Goal: Task Accomplishment & Management: Complete application form

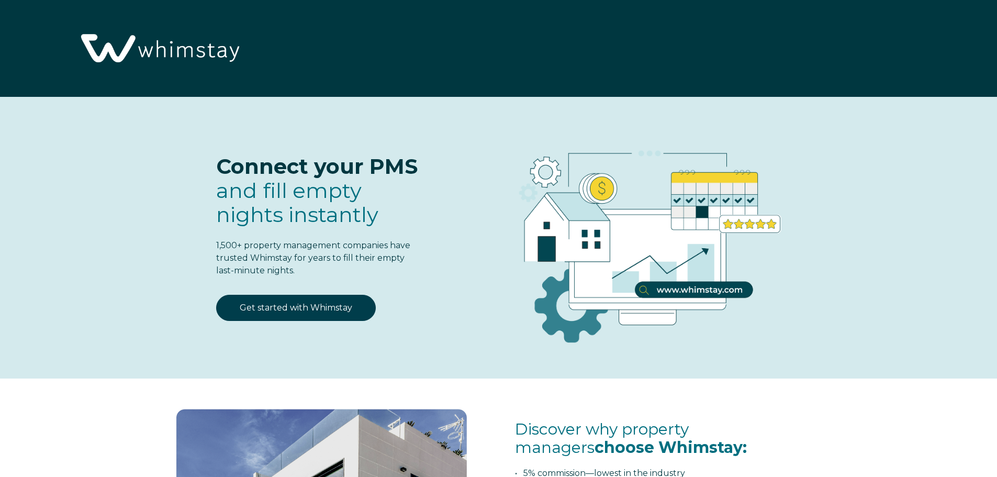
select select "US"
select select "Standard"
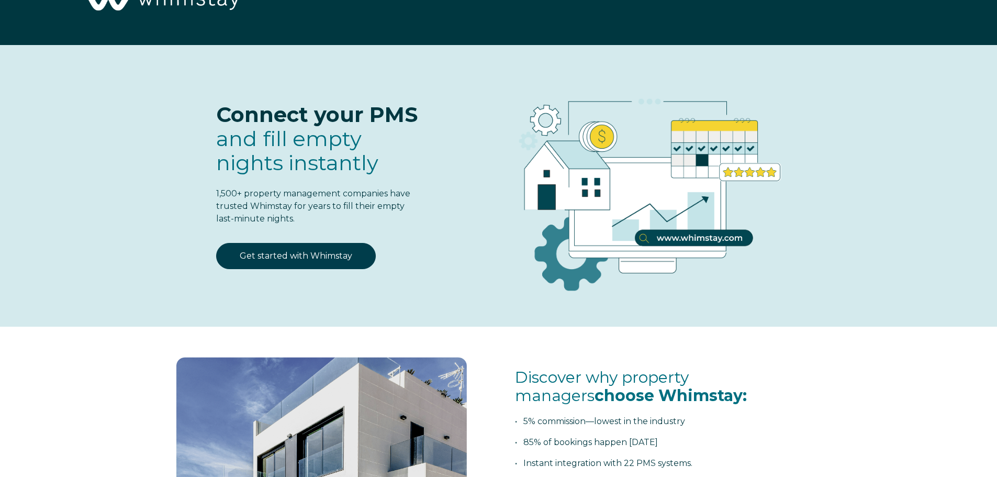
scroll to position [52, 0]
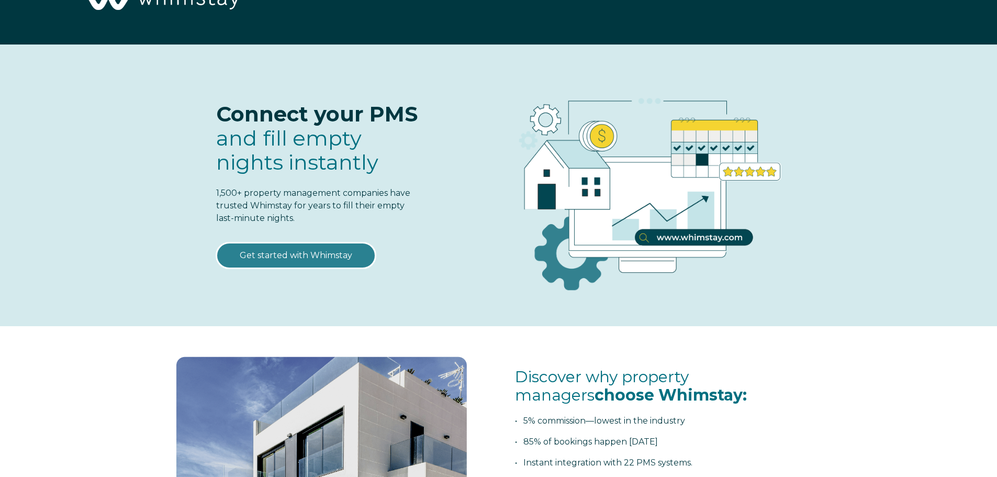
click at [321, 254] on link "Get started with Whimstay" at bounding box center [296, 255] width 160 height 26
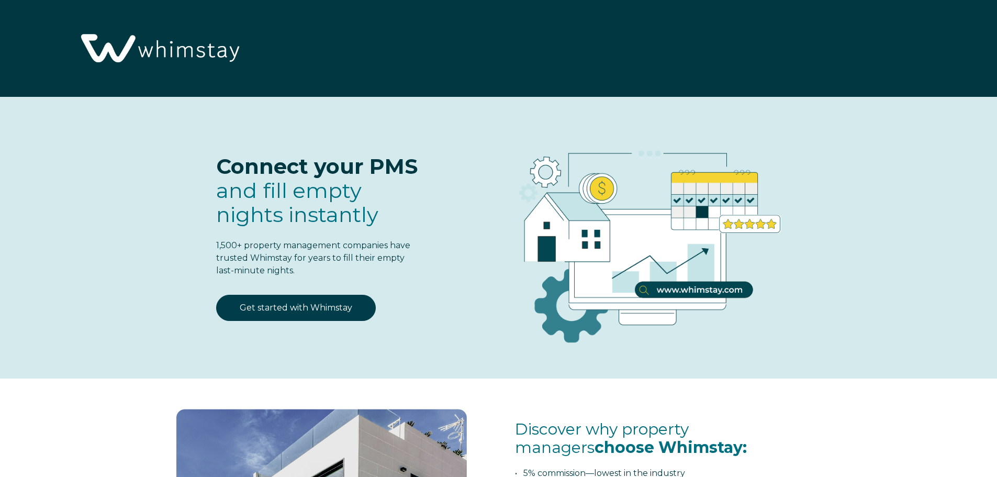
scroll to position [1371, 0]
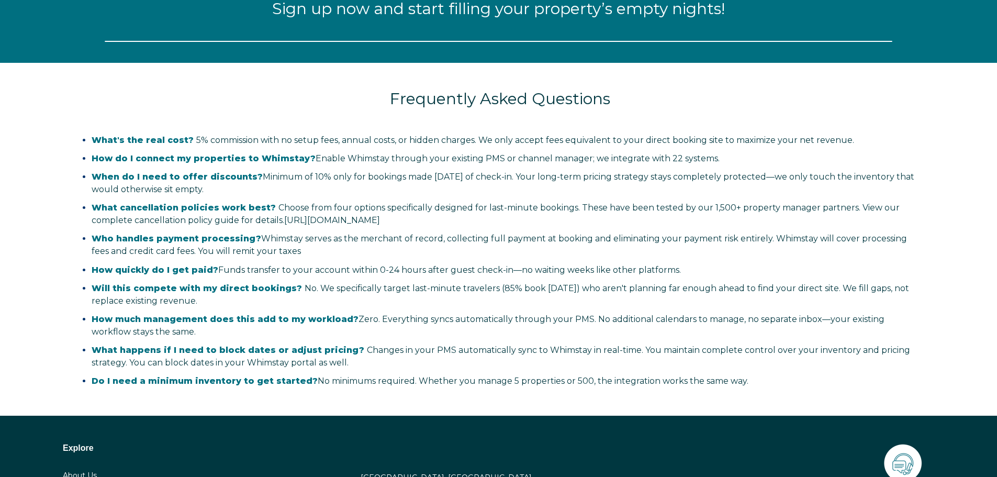
select select "US"
select select "Standard"
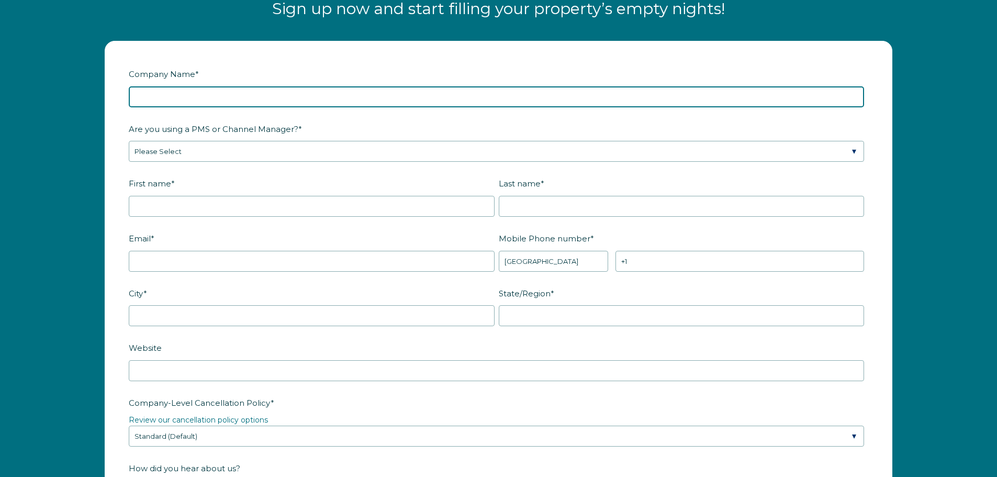
click at [197, 94] on input "Company Name *" at bounding box center [497, 96] width 736 height 21
type input "Hospitable LLC"
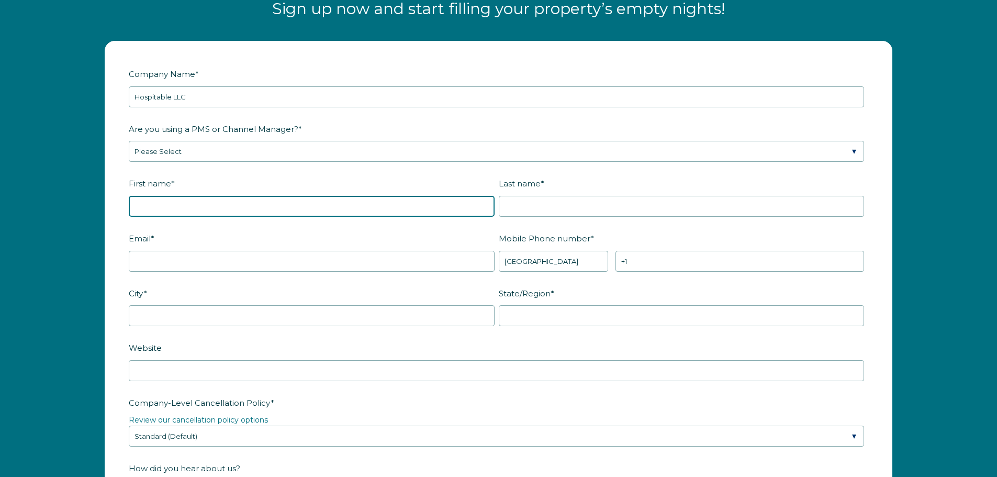
type input "LauraLee"
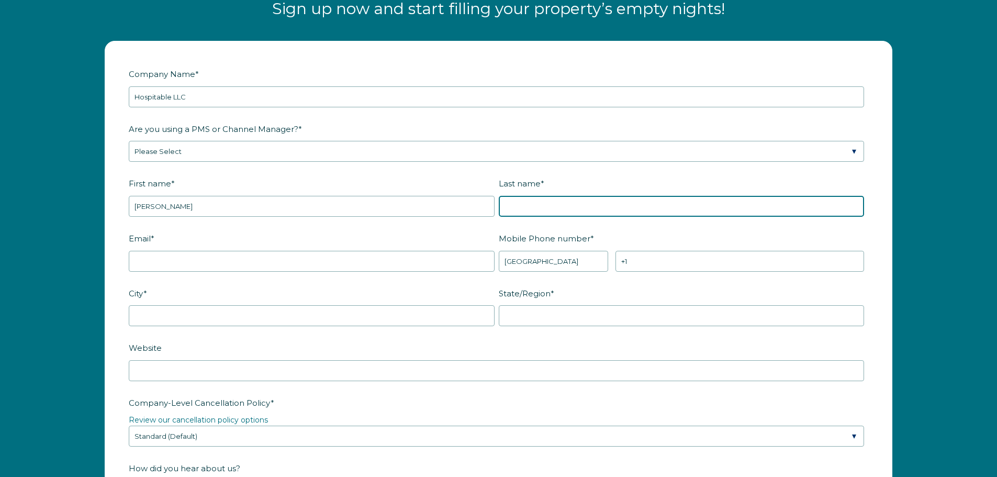
type input "Diallo"
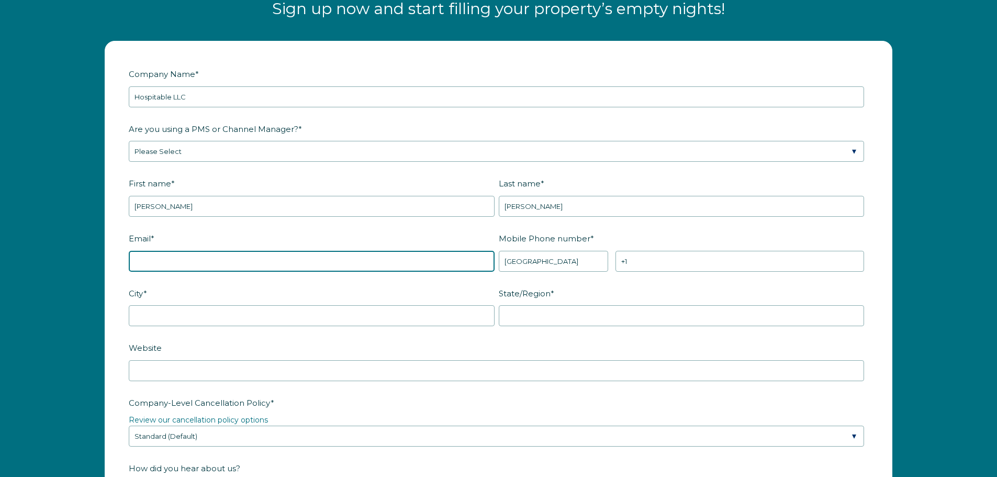
type input "info.hospitable@gmail.com"
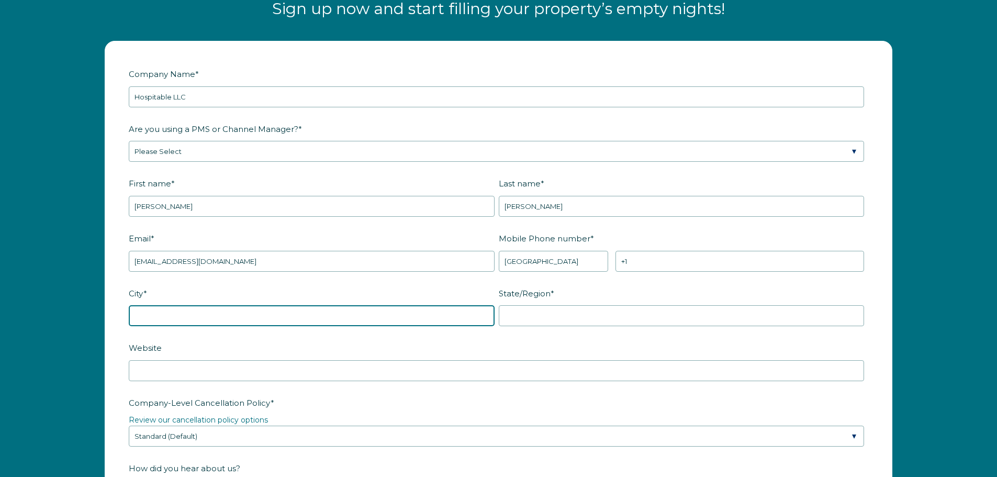
type input "Tallahassee"
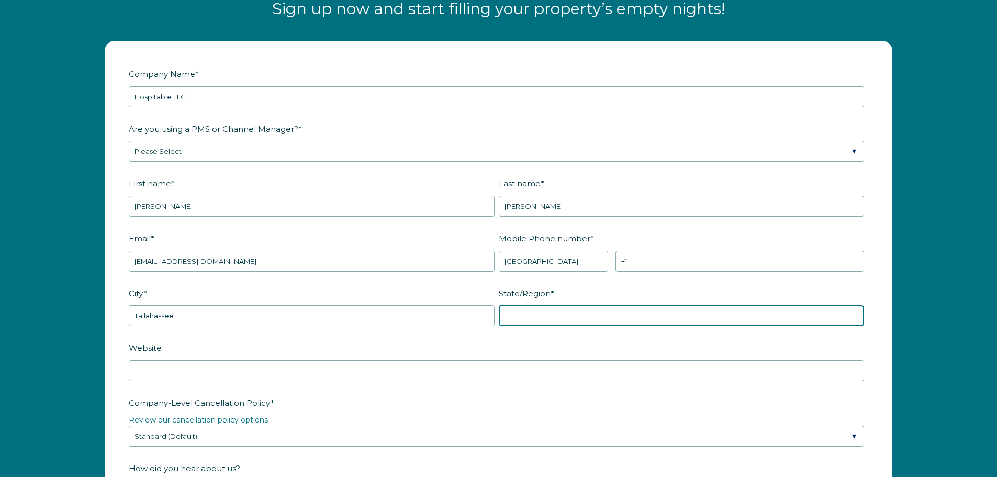
type input "FL"
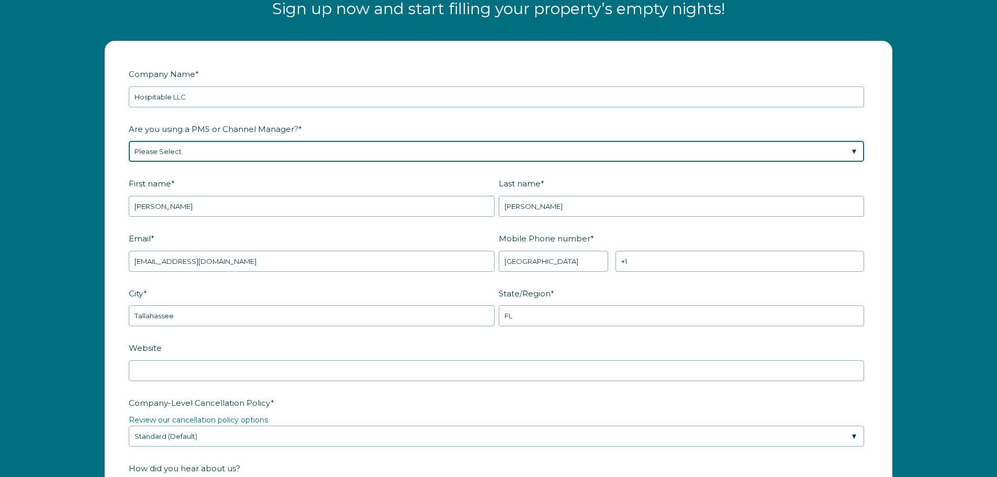
click at [320, 147] on select "Please Select Barefoot BookingPal Boost Brightside CiiRUS Escapia Guesty Hostaw…" at bounding box center [497, 151] width 736 height 21
select select "Guesty"
click at [129, 141] on select "Please Select Barefoot BookingPal Boost Brightside CiiRUS Escapia Guesty Hostaw…" at bounding box center [497, 151] width 736 height 21
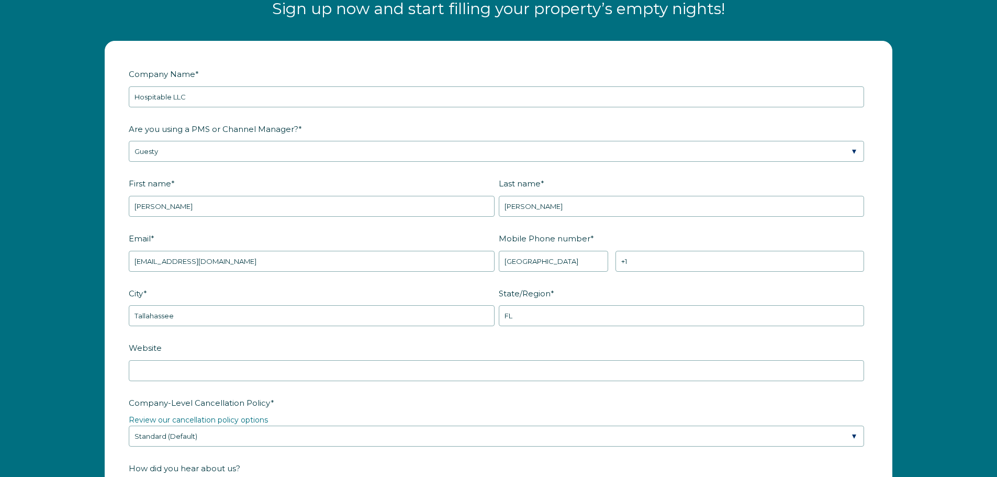
click at [315, 173] on fieldset "Are you using a PMS or Channel Manager? * Please Select Barefoot BookingPal Boo…" at bounding box center [499, 147] width 740 height 55
click at [660, 256] on input "+1" at bounding box center [740, 261] width 249 height 21
type input "[PHONE_NUMBER]"
click at [438, 296] on label "City *" at bounding box center [314, 293] width 370 height 18
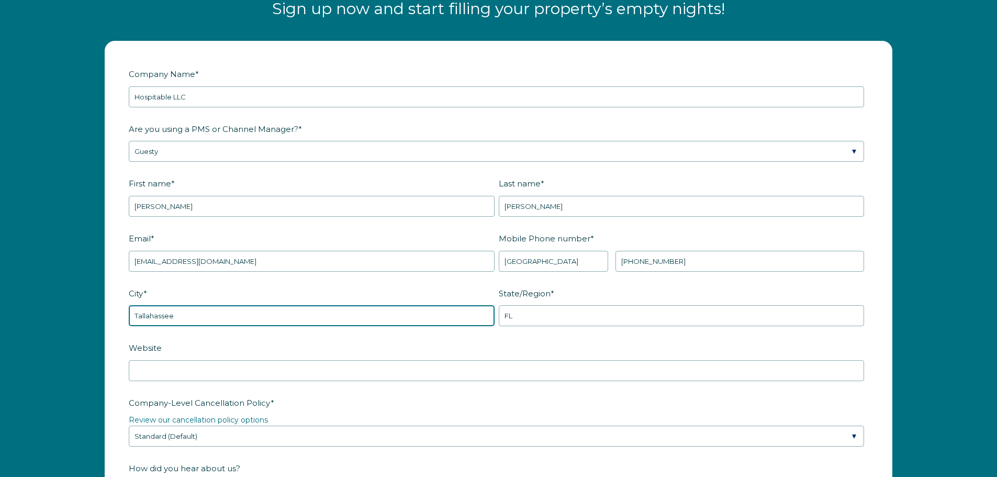
click at [438, 305] on input "Tallahassee" at bounding box center [312, 315] width 366 height 21
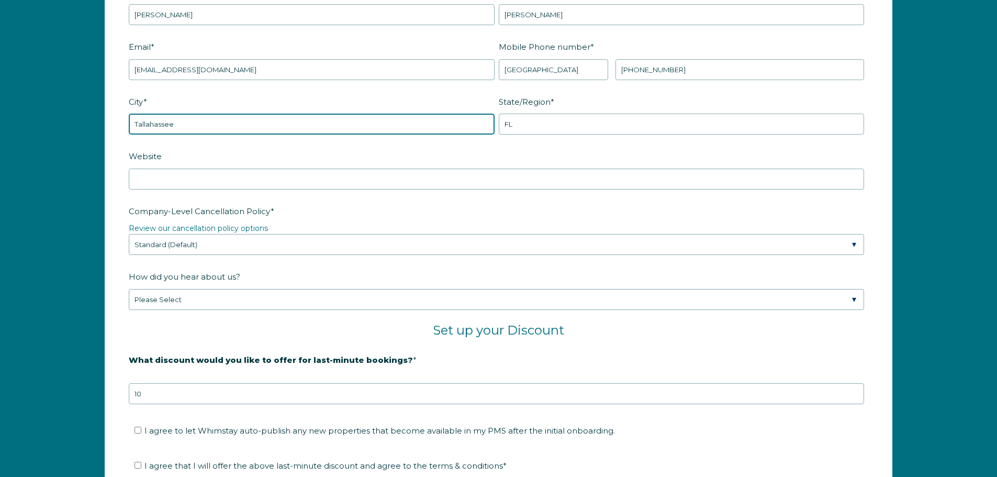
scroll to position [1581, 0]
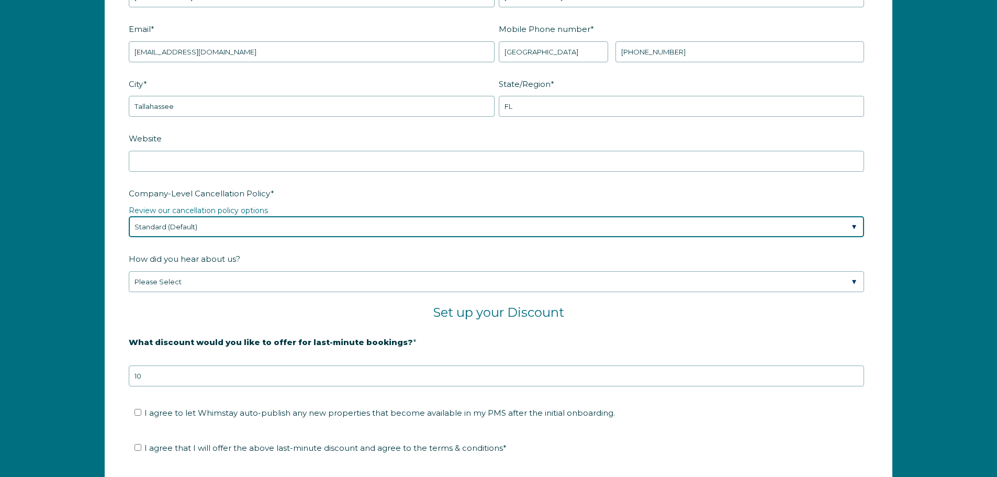
click at [299, 223] on select "Please Select Partial Standard (Default) Moderate Strict" at bounding box center [497, 226] width 736 height 21
select select "Moderate"
click at [129, 216] on select "Please Select Partial Standard (Default) Moderate Strict" at bounding box center [497, 226] width 736 height 21
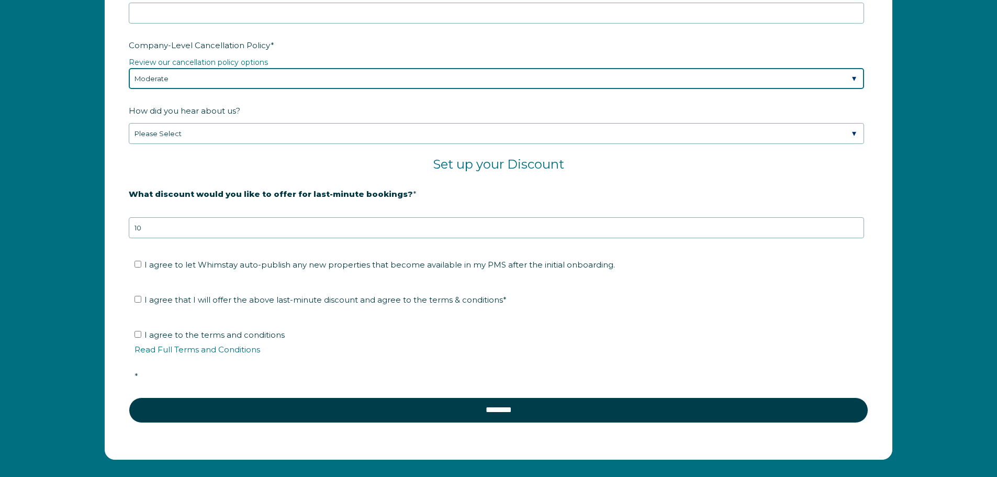
scroll to position [1738, 0]
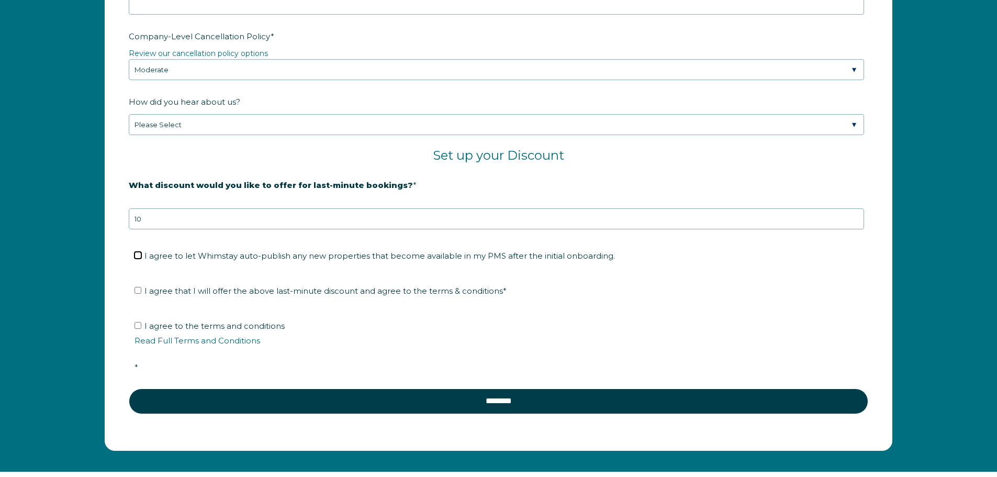
click at [140, 257] on input "I agree to let Whimstay auto-publish any new properties that become available i…" at bounding box center [138, 255] width 7 height 7
checkbox input "true"
click at [140, 291] on input "I agree that I will offer the above last-minute discount and agree to the terms…" at bounding box center [138, 290] width 7 height 7
checkbox input "true"
click at [136, 329] on label "I agree to the terms and conditions Read Full Terms and Conditions *" at bounding box center [503, 346] width 736 height 51
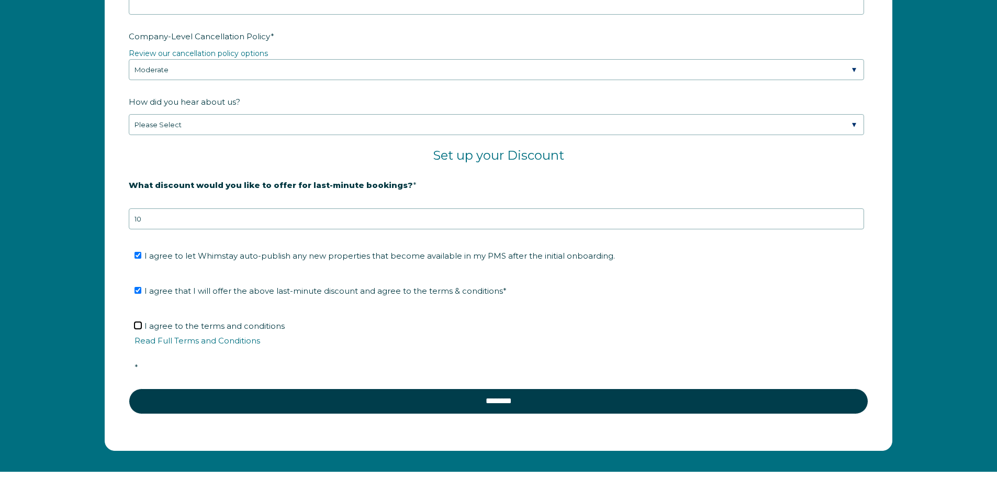
click at [136, 329] on input "I agree to the terms and conditions Read Full Terms and Conditions *" at bounding box center [138, 325] width 7 height 7
checkbox input "true"
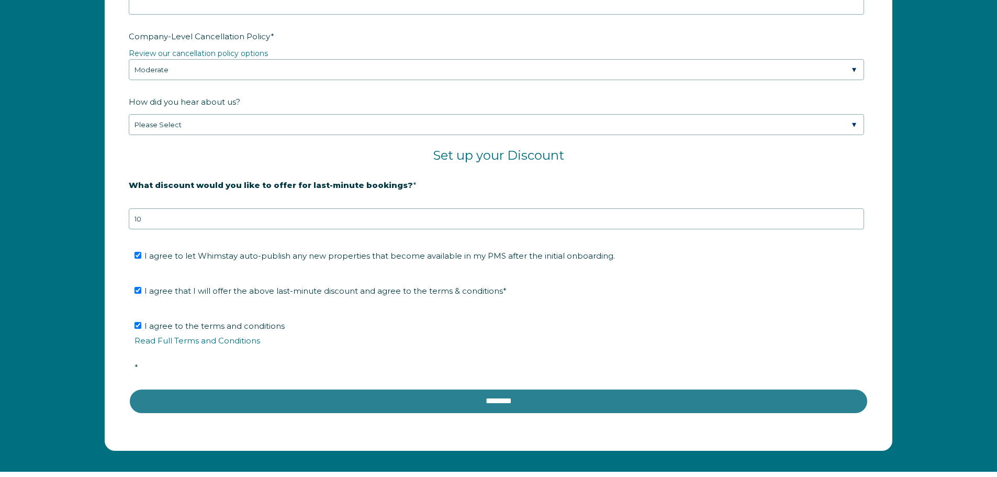
click at [554, 403] on input "********" at bounding box center [499, 400] width 740 height 25
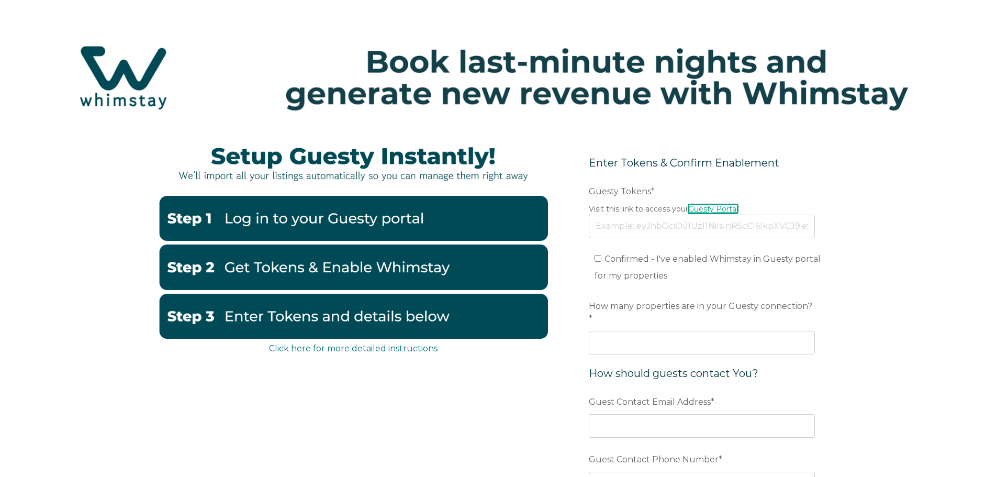
click at [721, 209] on link "Guesty Portal" at bounding box center [714, 208] width 50 height 9
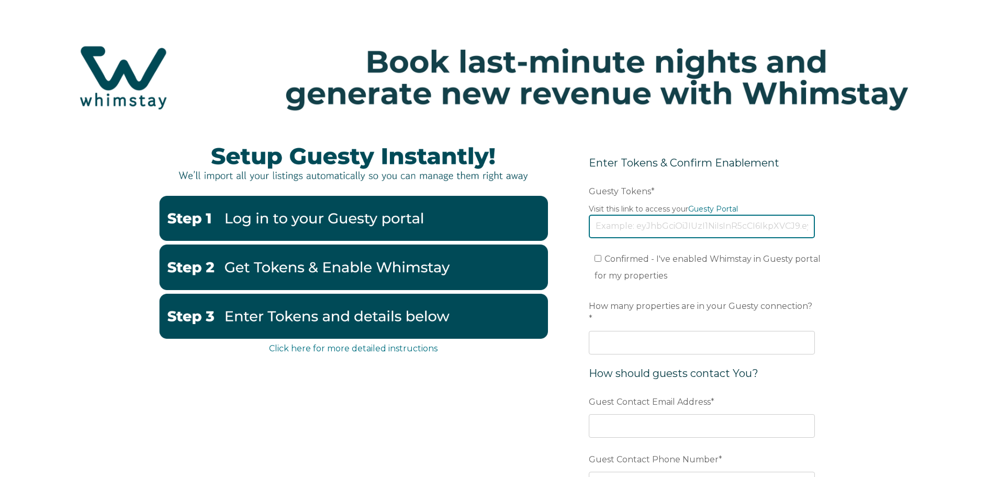
click at [657, 231] on input "Guesty Tokens *" at bounding box center [702, 226] width 226 height 23
paste input "eyJhbGciOiJIUzI1NiIsInR5cCI6IkpXVCJ9.eyJ0b2tlbklkIjoiNjhjMDdmODAyNTE0MzM5ODg0OT…"
type input "eyJhbGciOiJIUzI1NiIsInR5cCI6IkpXVCJ9.eyJ0b2tlbklkIjoiNjhjMDdmODAyNTE0MzM5ODg0OT…"
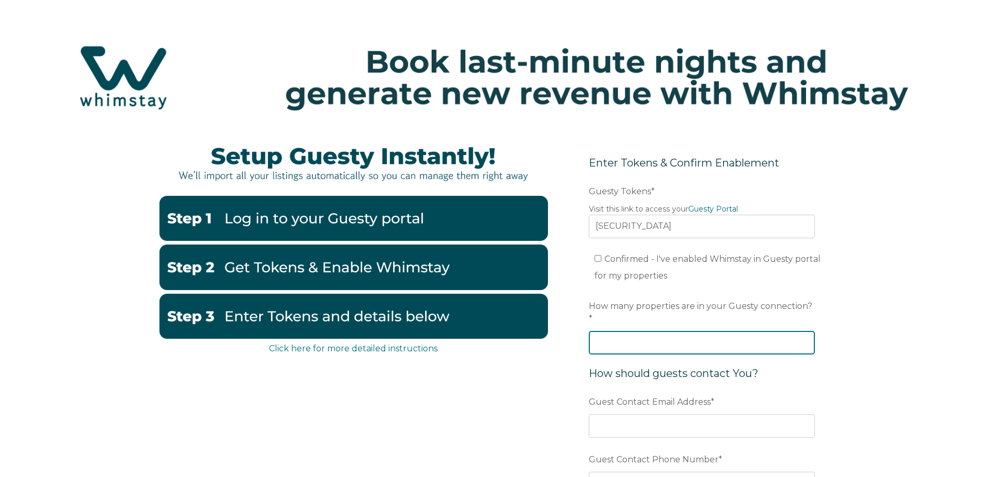
click at [631, 331] on input "How many properties are in your Guesty connection? *" at bounding box center [702, 342] width 226 height 23
type input "22"
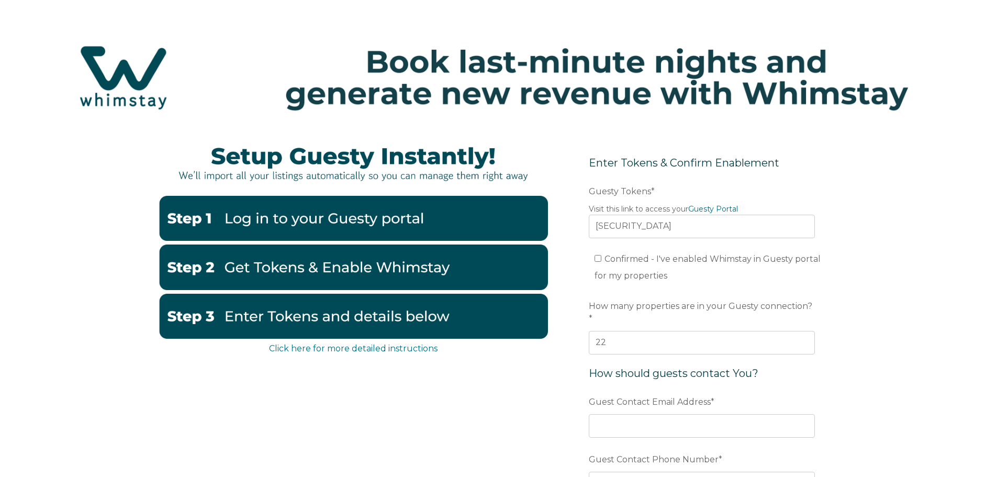
click at [660, 367] on span "How should guests contact You?" at bounding box center [674, 373] width 170 height 13
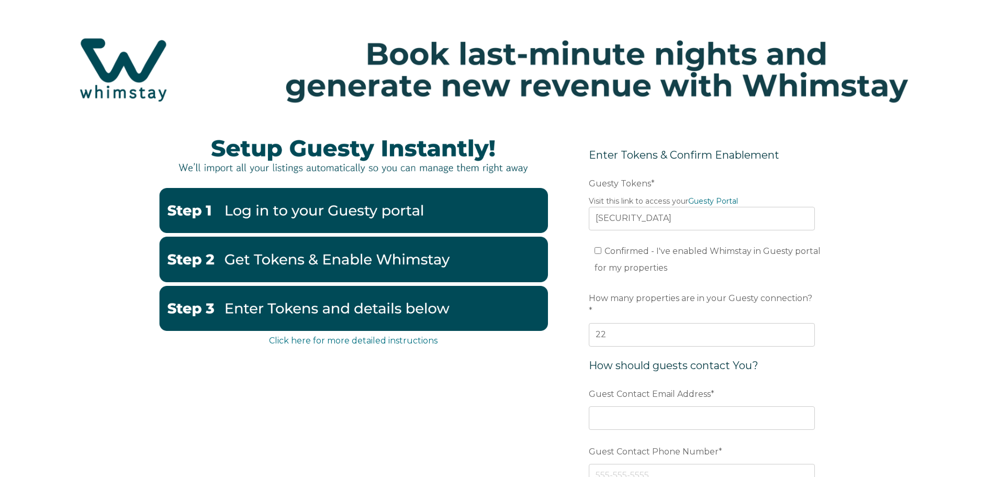
scroll to position [105, 0]
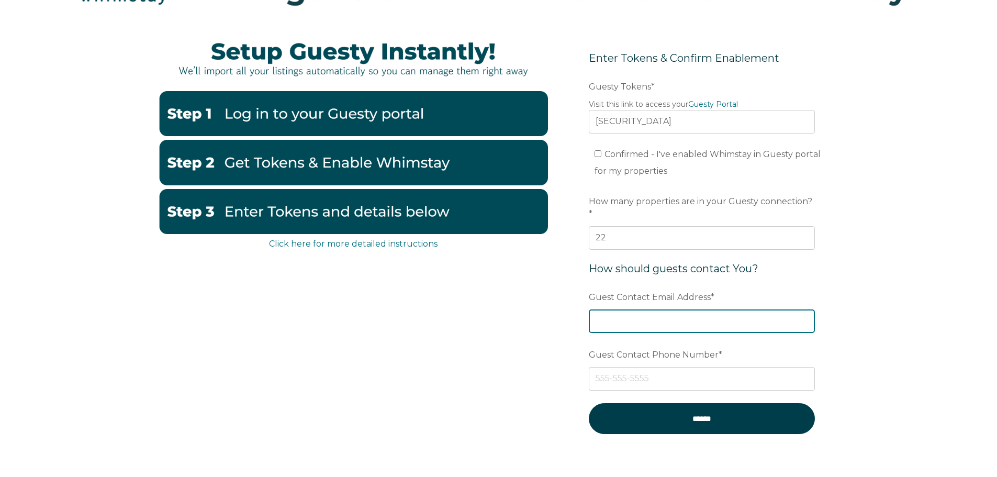
click at [663, 309] on input "Guest Contact Email Address *" at bounding box center [702, 320] width 226 height 23
type input "info.hospitable@gmail.com"
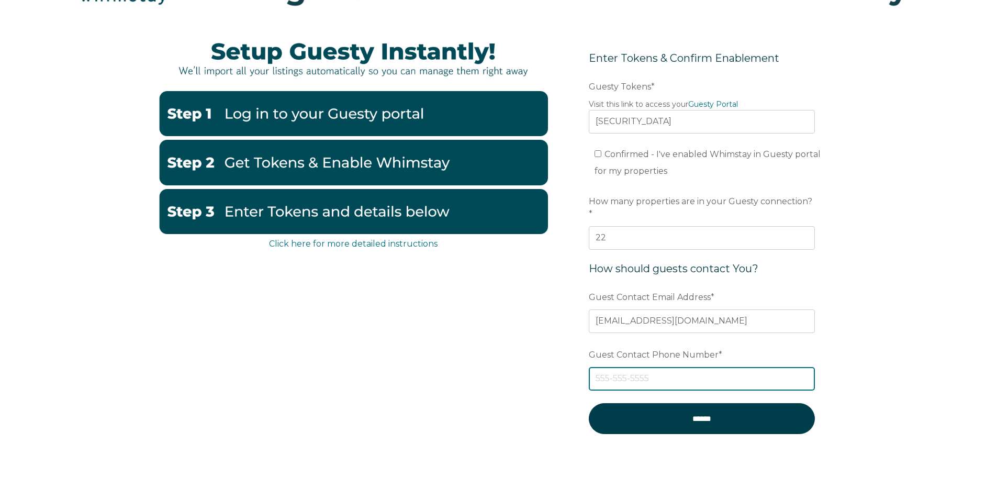
click at [654, 371] on input "Guest Contact Phone Number *" at bounding box center [702, 378] width 226 height 23
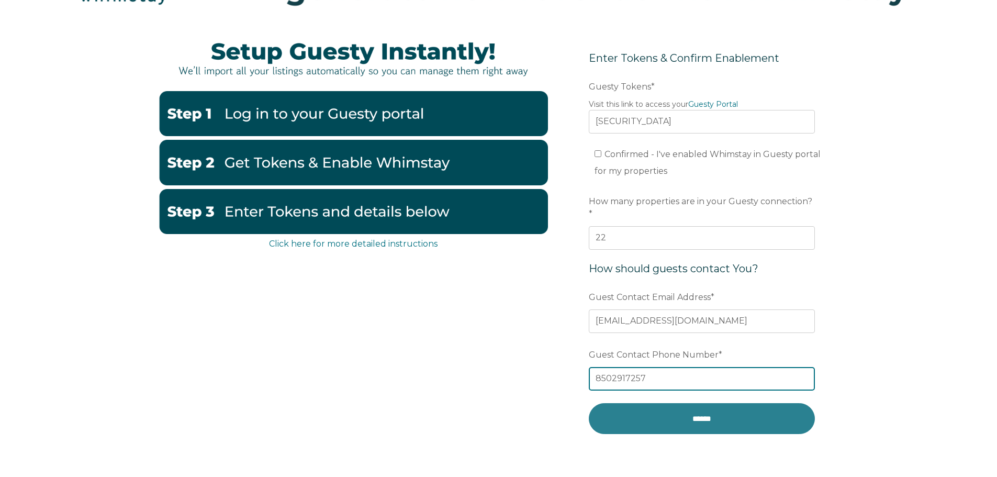
type input "8502917257"
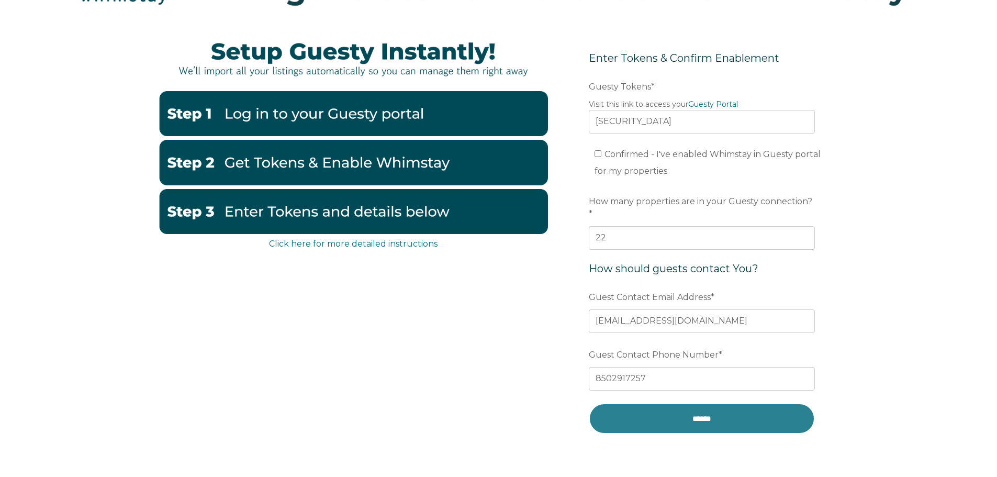
click at [680, 404] on input "******" at bounding box center [702, 418] width 226 height 31
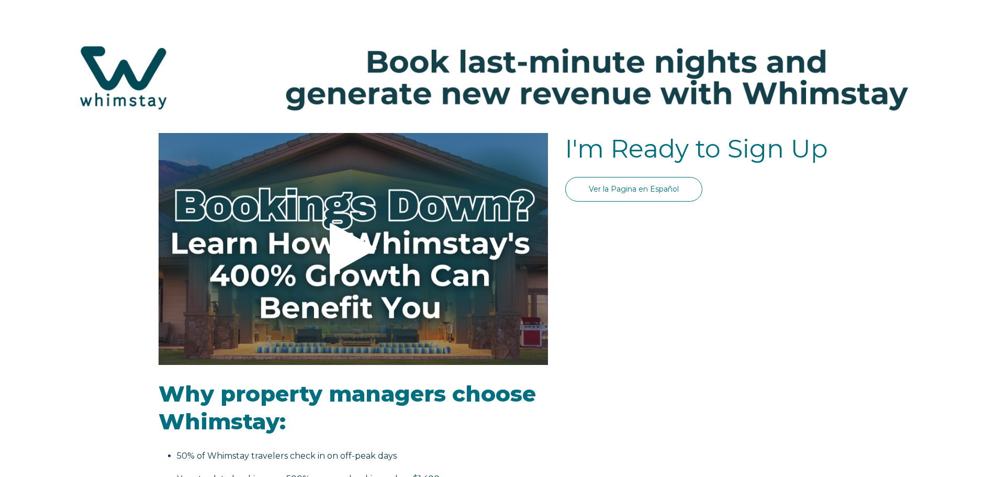
select select "US"
select select "Standard"
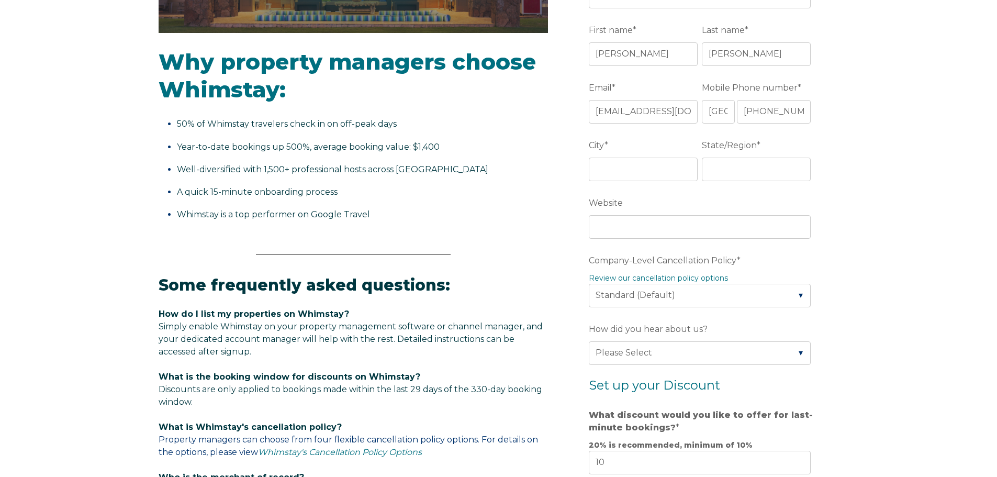
scroll to position [192, 0]
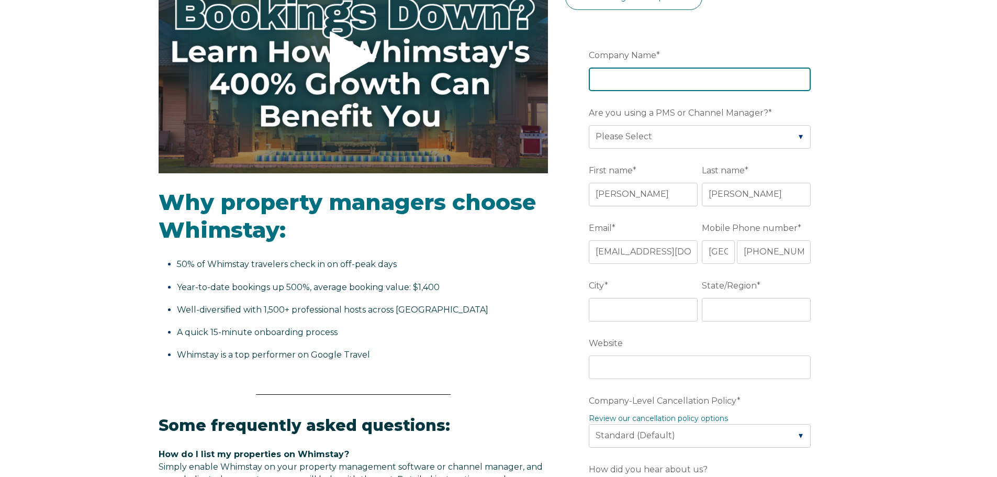
click at [646, 80] on input "Company Name *" at bounding box center [700, 79] width 222 height 23
type input "Hospitable LLC"
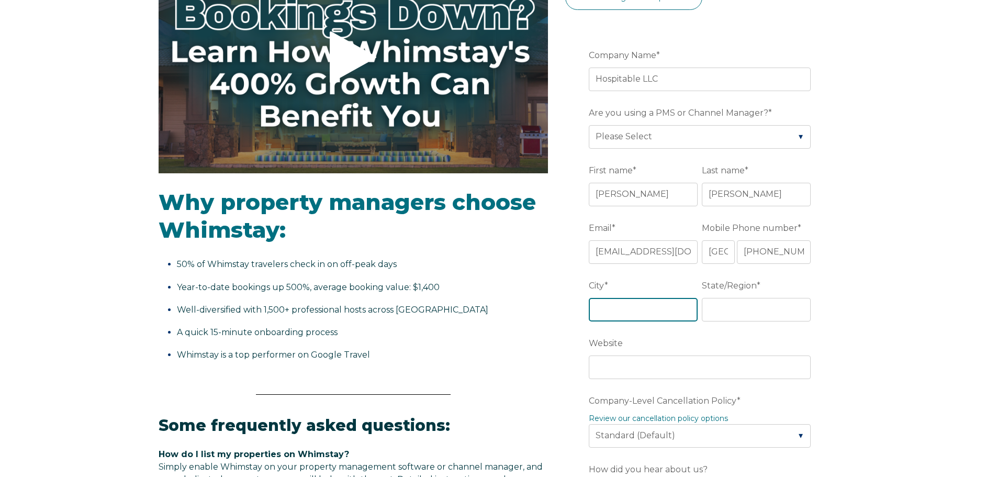
type input "Tallahassee"
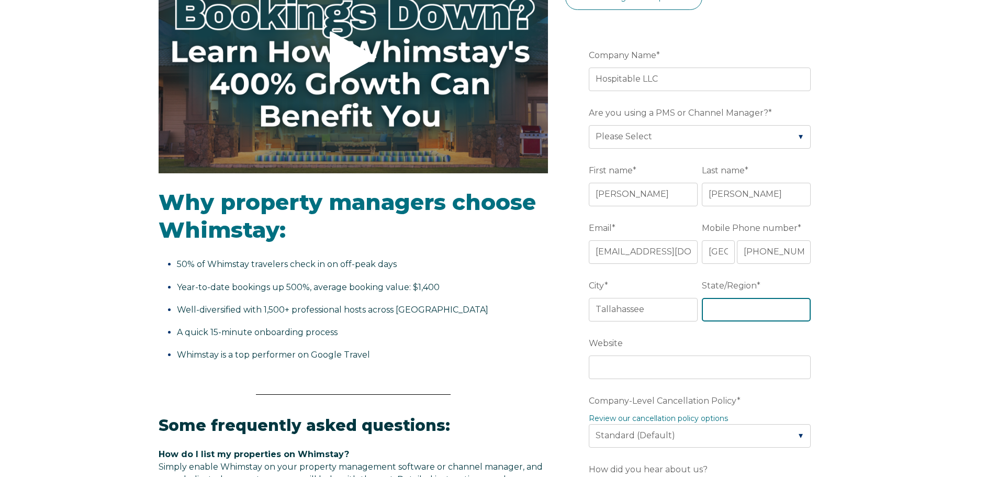
type input "FL"
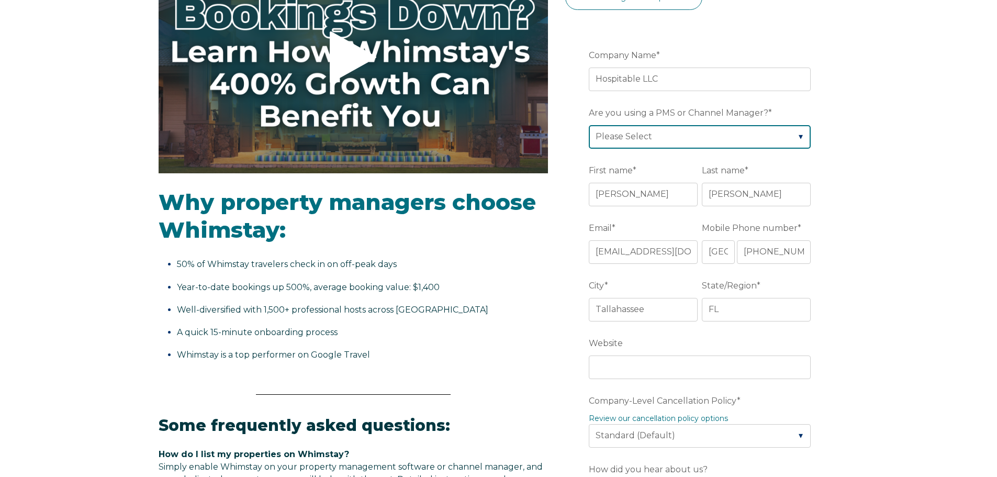
click at [664, 135] on select "Please Select Barefoot BookingPal Boost Brightside CiiRUS Escapia Guesty Hostaw…" at bounding box center [700, 136] width 222 height 23
select select "Guesty"
click at [589, 125] on select "Please Select Barefoot BookingPal Boost Brightside CiiRUS Escapia Guesty Hostaw…" at bounding box center [700, 136] width 222 height 23
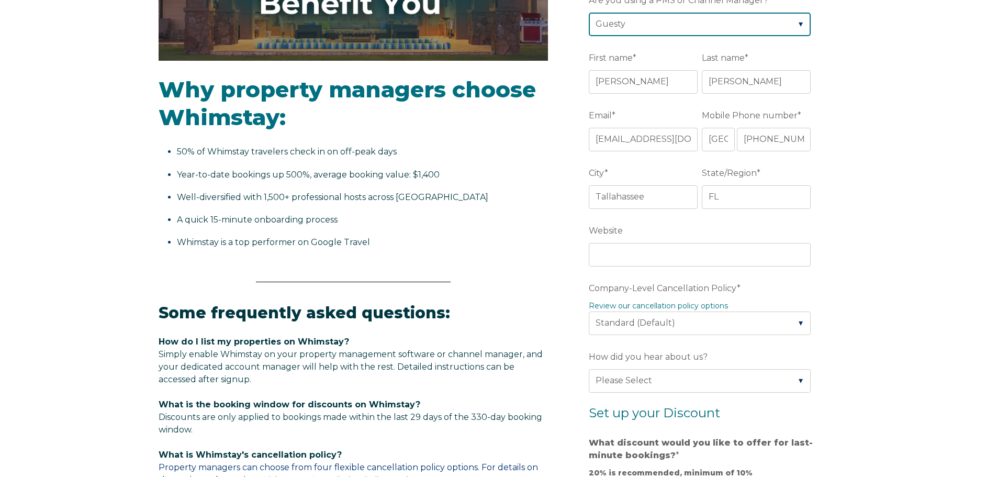
scroll to position [349, 0]
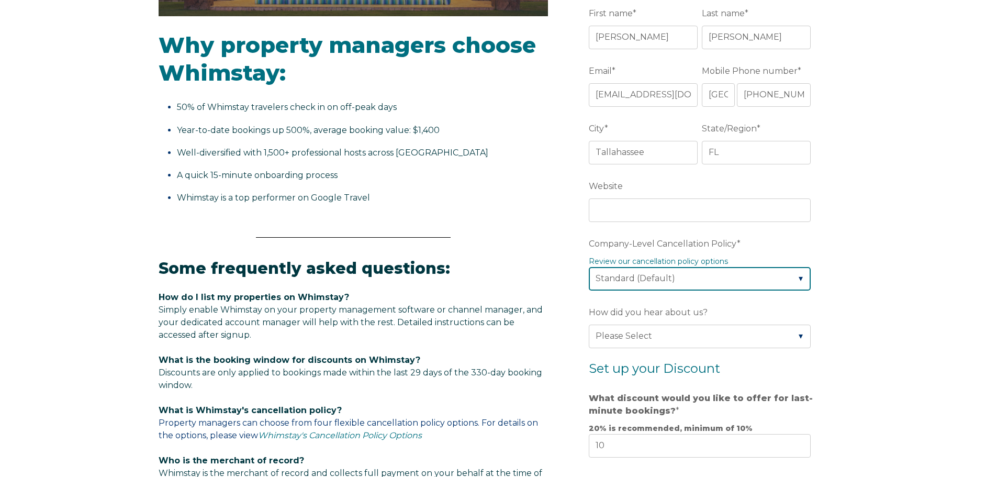
click at [674, 283] on select "Please Select Partial Standard (Default) Moderate Strict" at bounding box center [700, 278] width 222 height 23
click at [589, 267] on select "Please Select Partial Standard (Default) Moderate Strict" at bounding box center [700, 278] width 222 height 23
click at [639, 285] on select "Please Select Partial Standard (Default) Moderate Strict" at bounding box center [700, 278] width 222 height 23
select select "Moderate"
click at [589, 267] on select "Please Select Partial Standard (Default) Moderate Strict" at bounding box center [700, 278] width 222 height 23
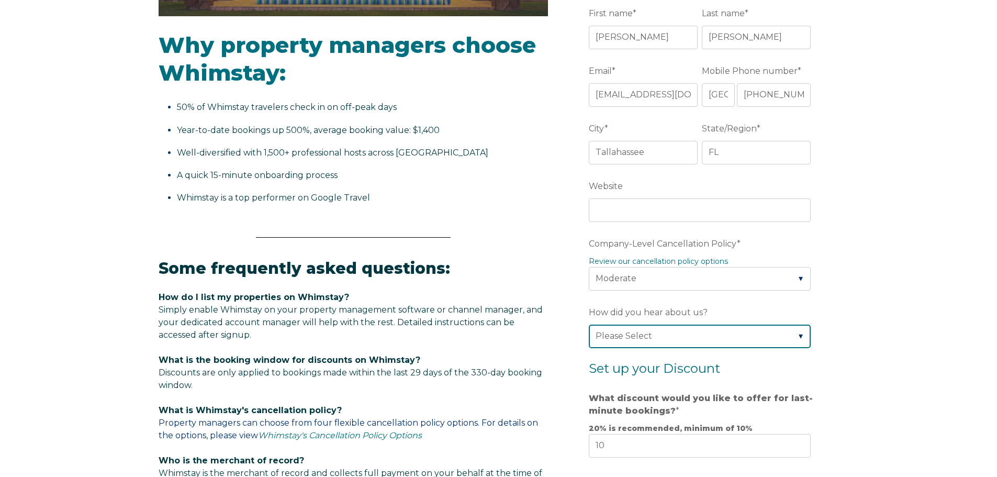
click at [657, 332] on select "Please Select Found Whimstay through a Google search Spoke to a Whimstay salesp…" at bounding box center [700, 336] width 222 height 23
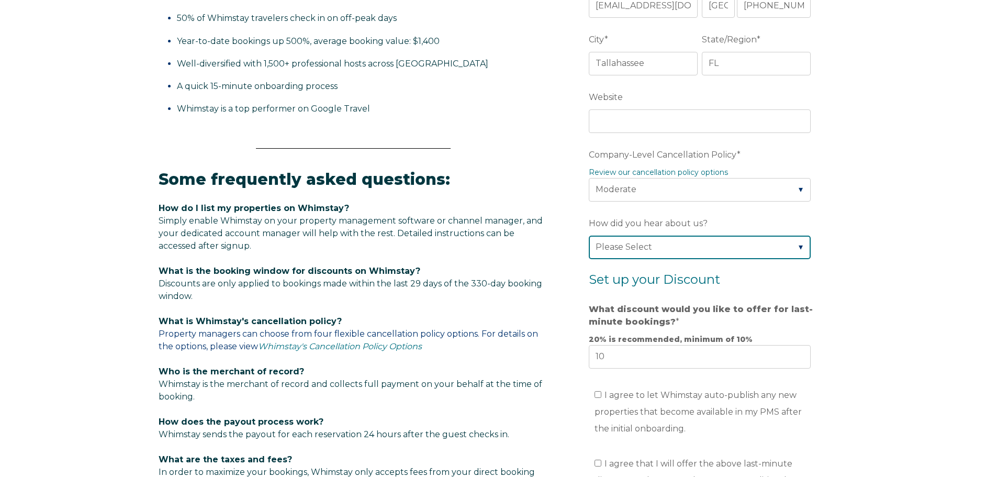
scroll to position [453, 0]
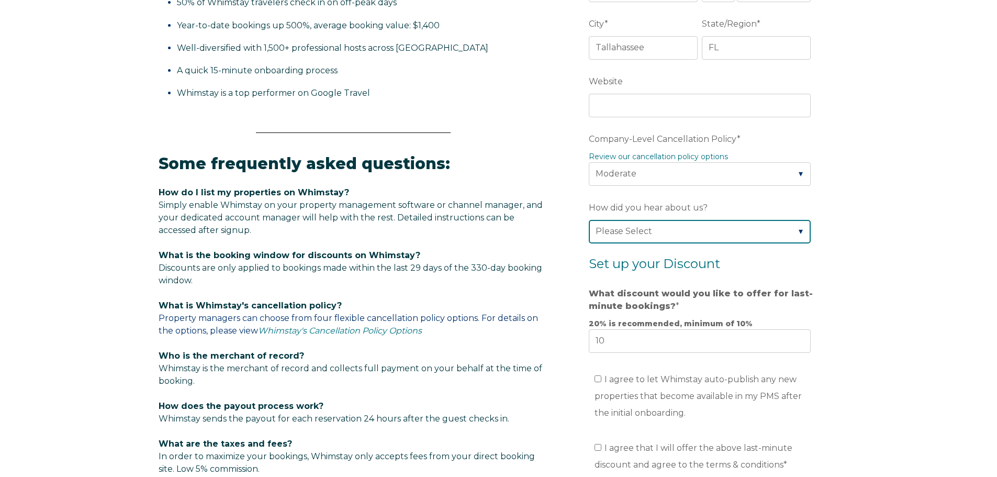
click at [643, 221] on select "Please Select Found Whimstay through a Google search Spoke to a Whimstay salesp…" at bounding box center [700, 231] width 222 height 23
click at [926, 226] on div "Video player - SSOB Pitch Vid Thumbnail - Click to play video Why property mana…" at bounding box center [498, 178] width 997 height 997
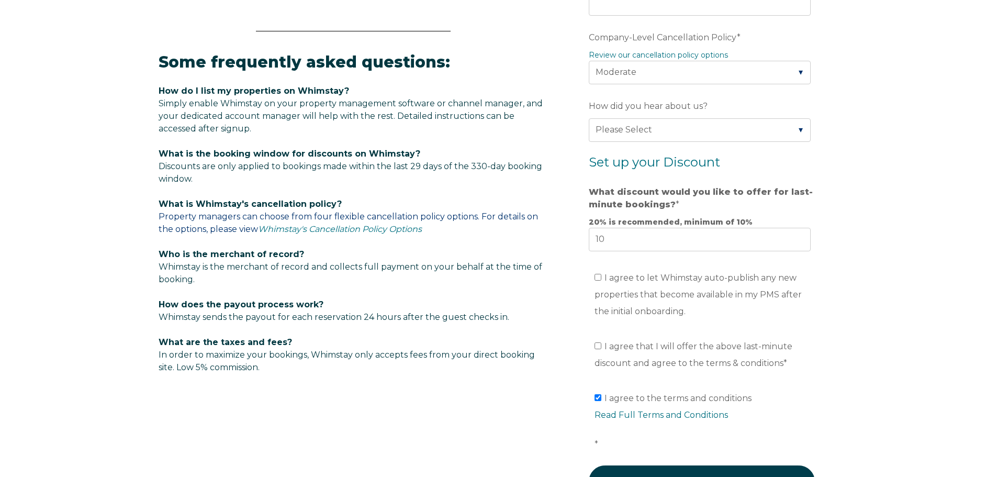
scroll to position [558, 0]
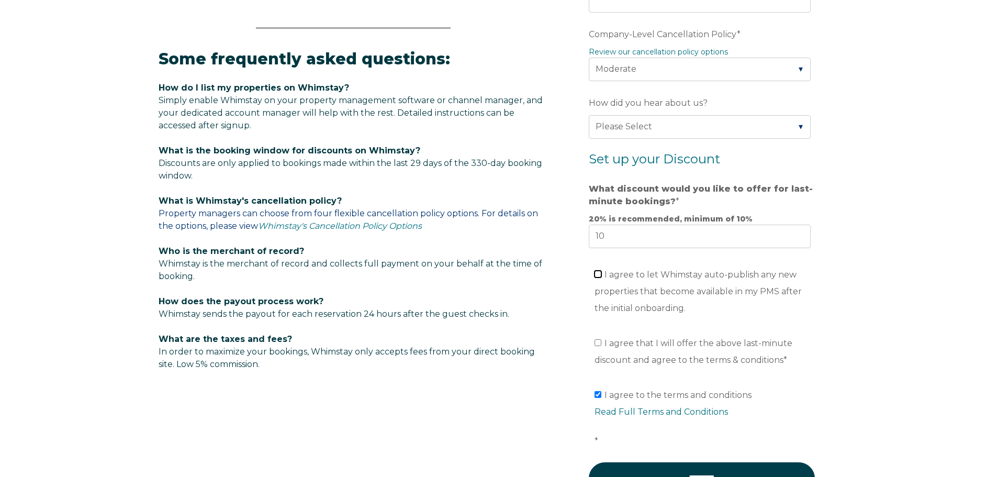
click at [602, 273] on input "I agree to let Whimstay auto-publish any new properties that become available i…" at bounding box center [598, 274] width 7 height 7
checkbox input "true"
click at [598, 344] on input "I agree that I will offer the above last-minute discount and agree to the terms…" at bounding box center [598, 342] width 7 height 7
checkbox input "true"
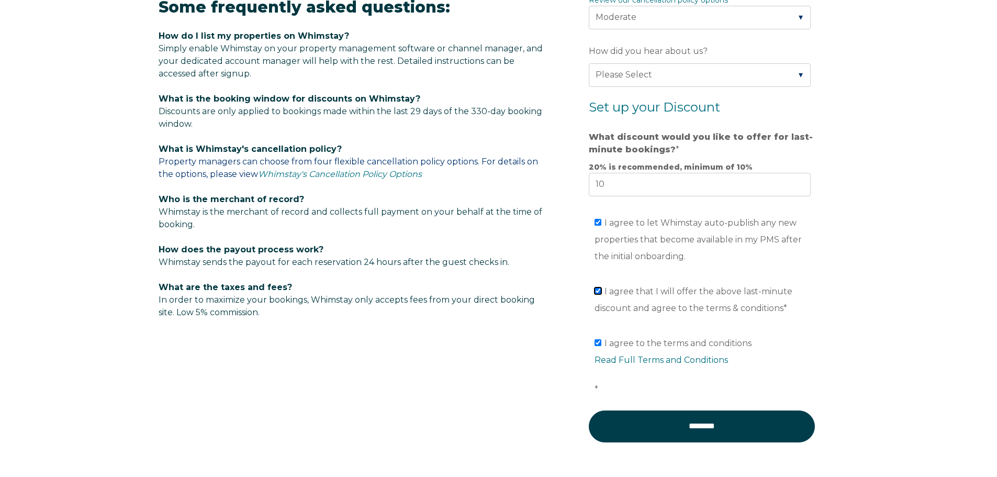
scroll to position [715, 0]
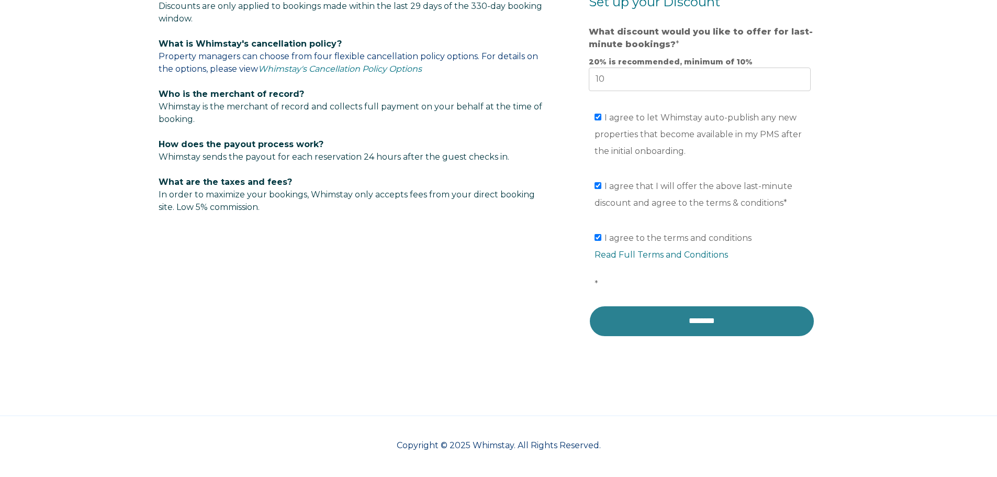
click at [689, 316] on input "********" at bounding box center [702, 320] width 226 height 31
